Goal: Task Accomplishment & Management: Manage account settings

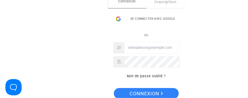
type input "manelb10@yahoo.com"
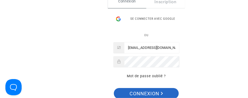
click at [147, 95] on span "Connexion" at bounding box center [146, 93] width 33 height 11
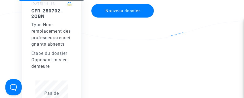
scroll to position [74, 0]
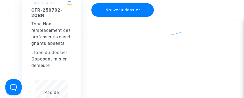
click at [73, 54] on div "CFR-250702-2QBN Type - Non-remplacement des professeurs/enseignants absents Eta…" at bounding box center [52, 61] width 54 height 108
